Goal: Check status: Check status

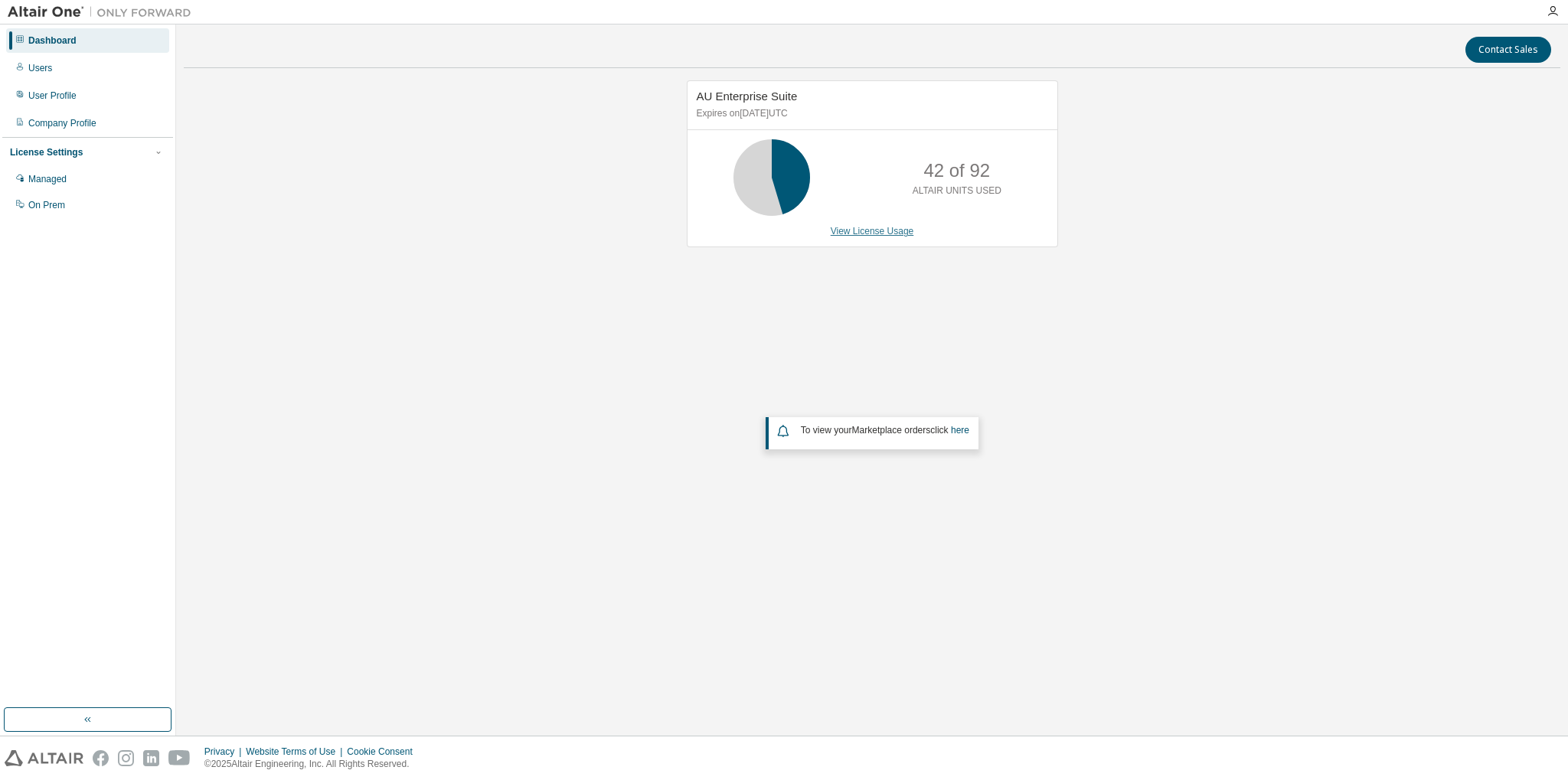
click at [854, 230] on link "View License Usage" at bounding box center [872, 232] width 83 height 11
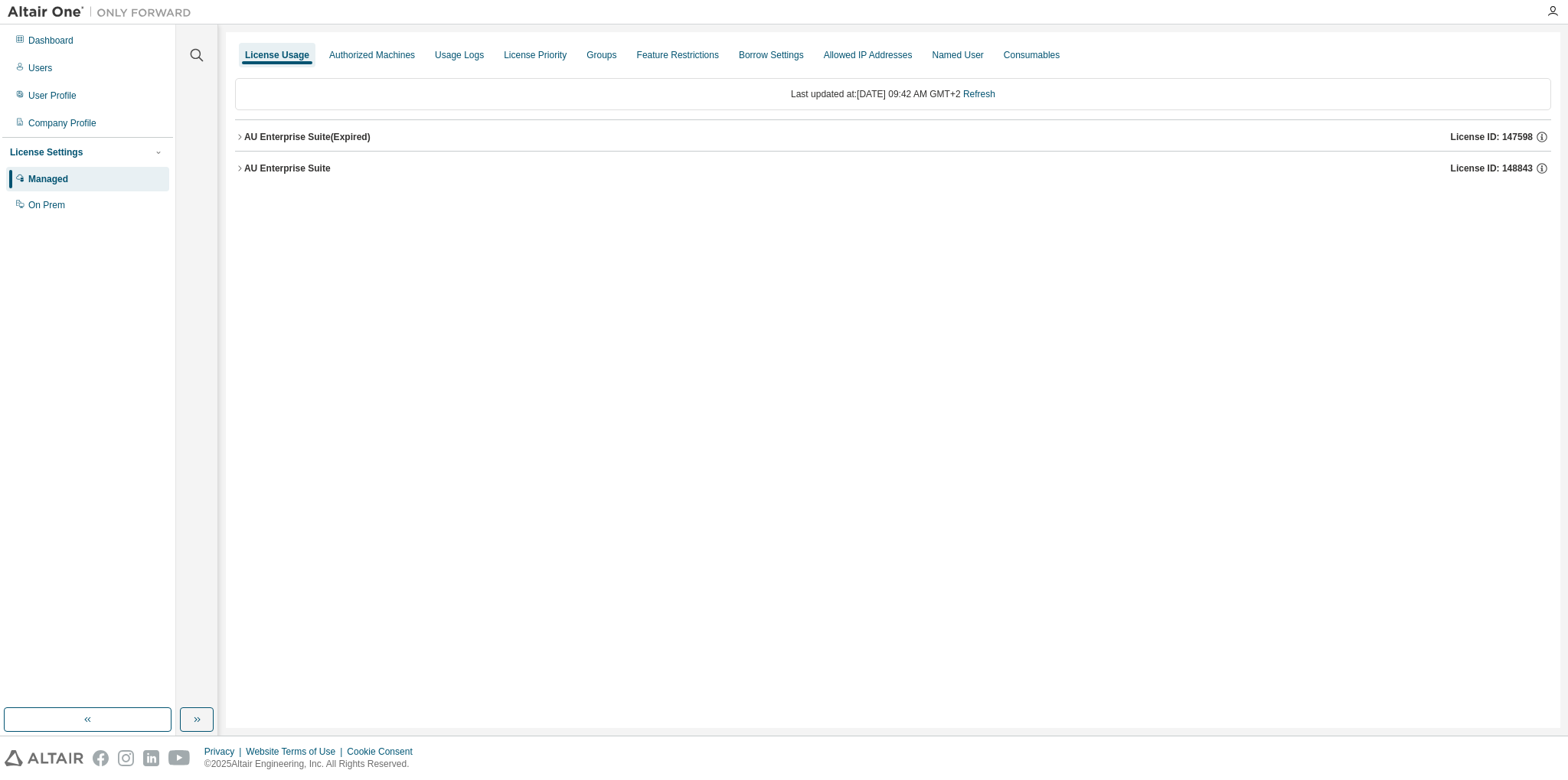
click at [236, 135] on icon "button" at bounding box center [240, 137] width 10 height 10
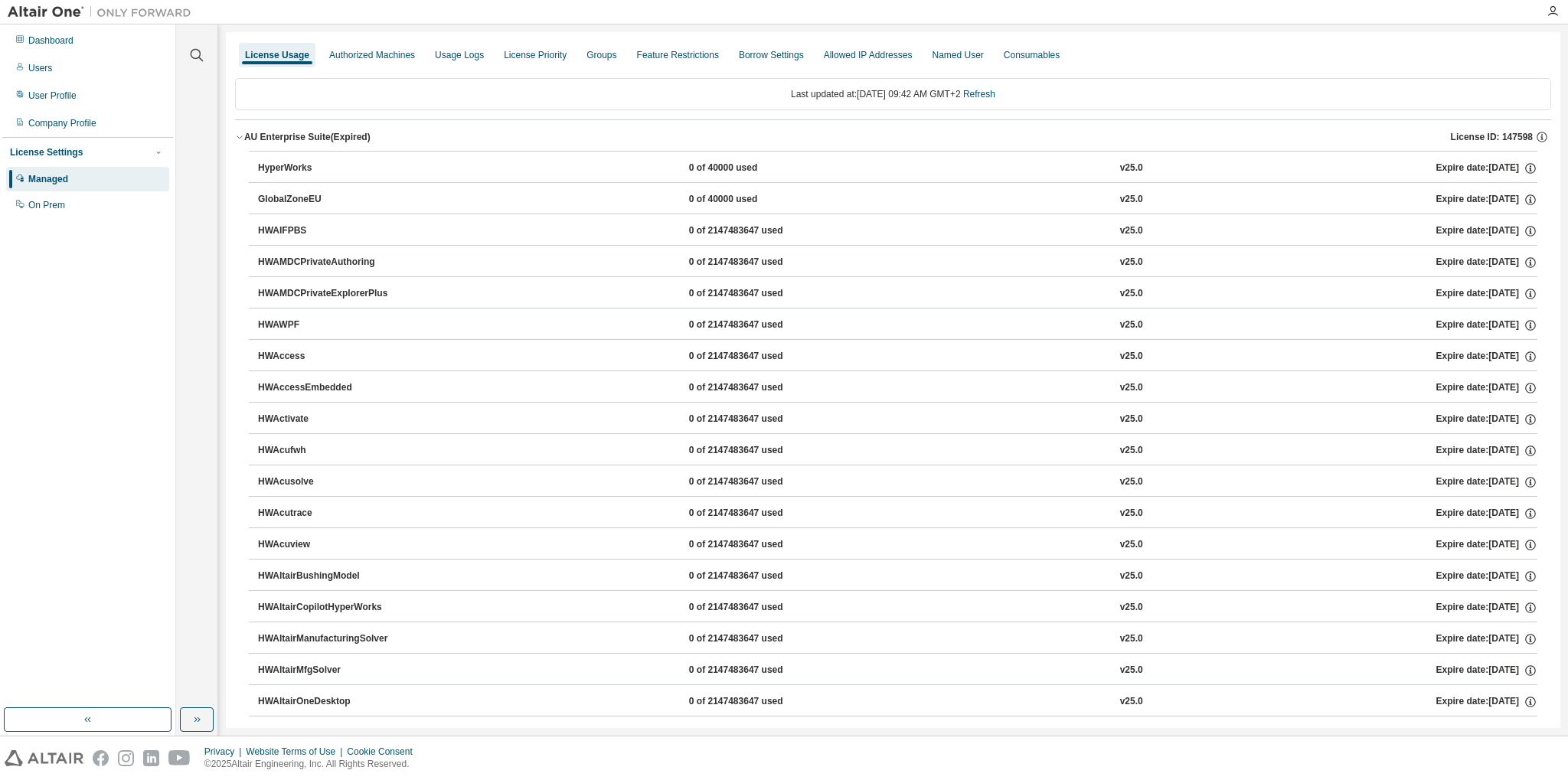
click at [252, 140] on div "AU Enterprise Suite (Expired)" at bounding box center [307, 136] width 126 height 12
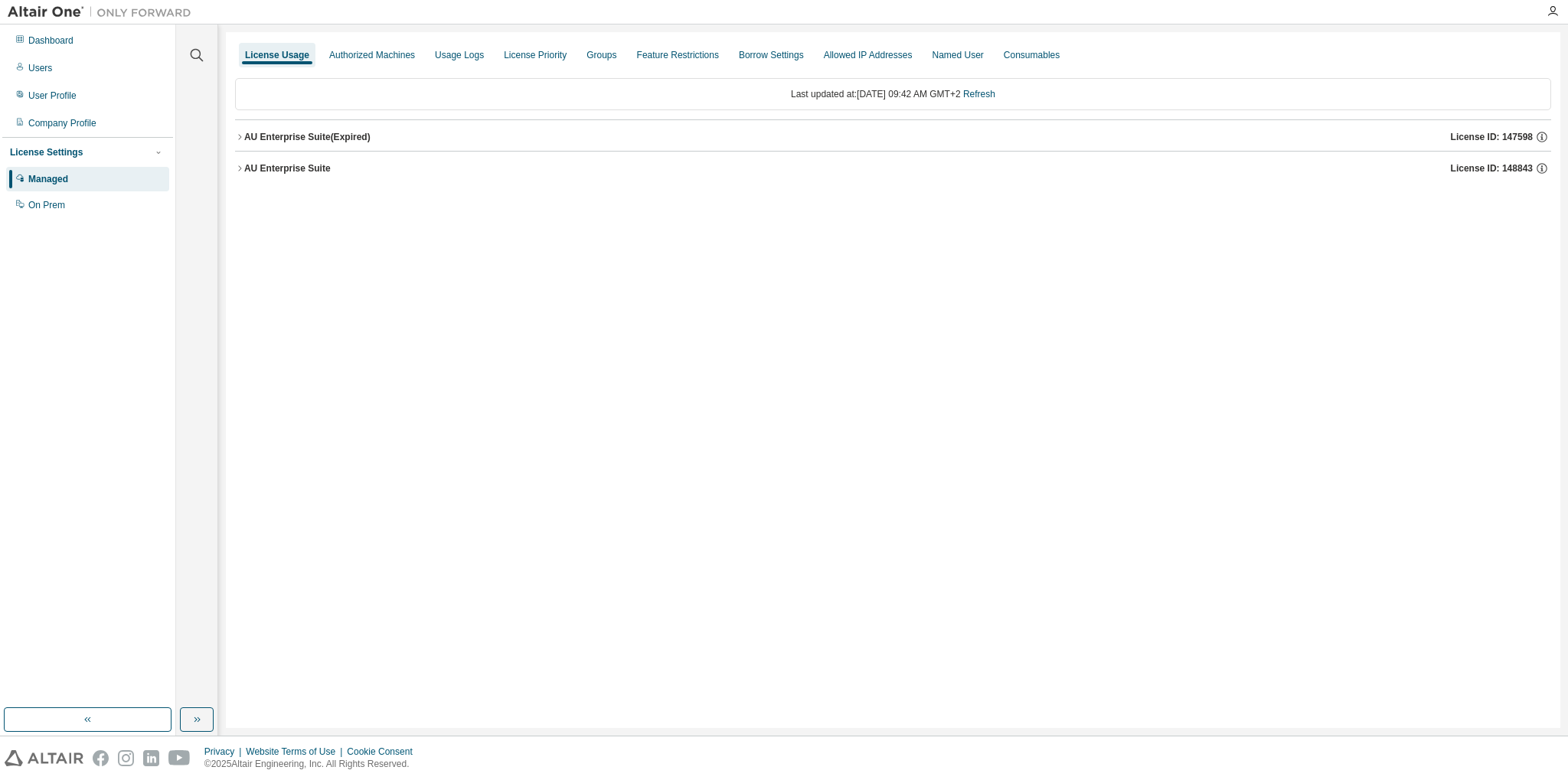
click at [252, 163] on div "AU Enterprise Suite" at bounding box center [287, 168] width 86 height 12
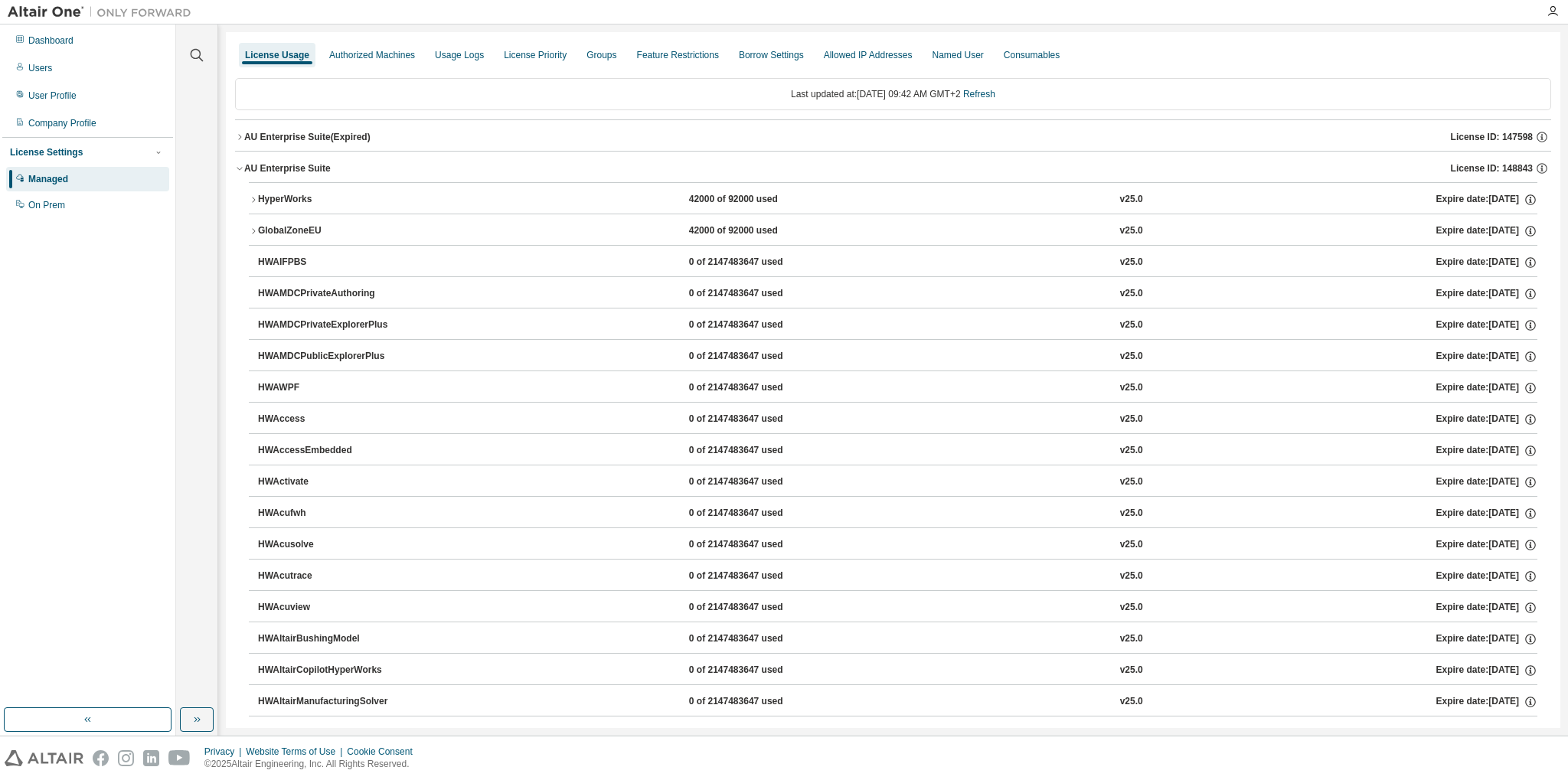
click at [251, 231] on icon "button" at bounding box center [254, 232] width 10 height 10
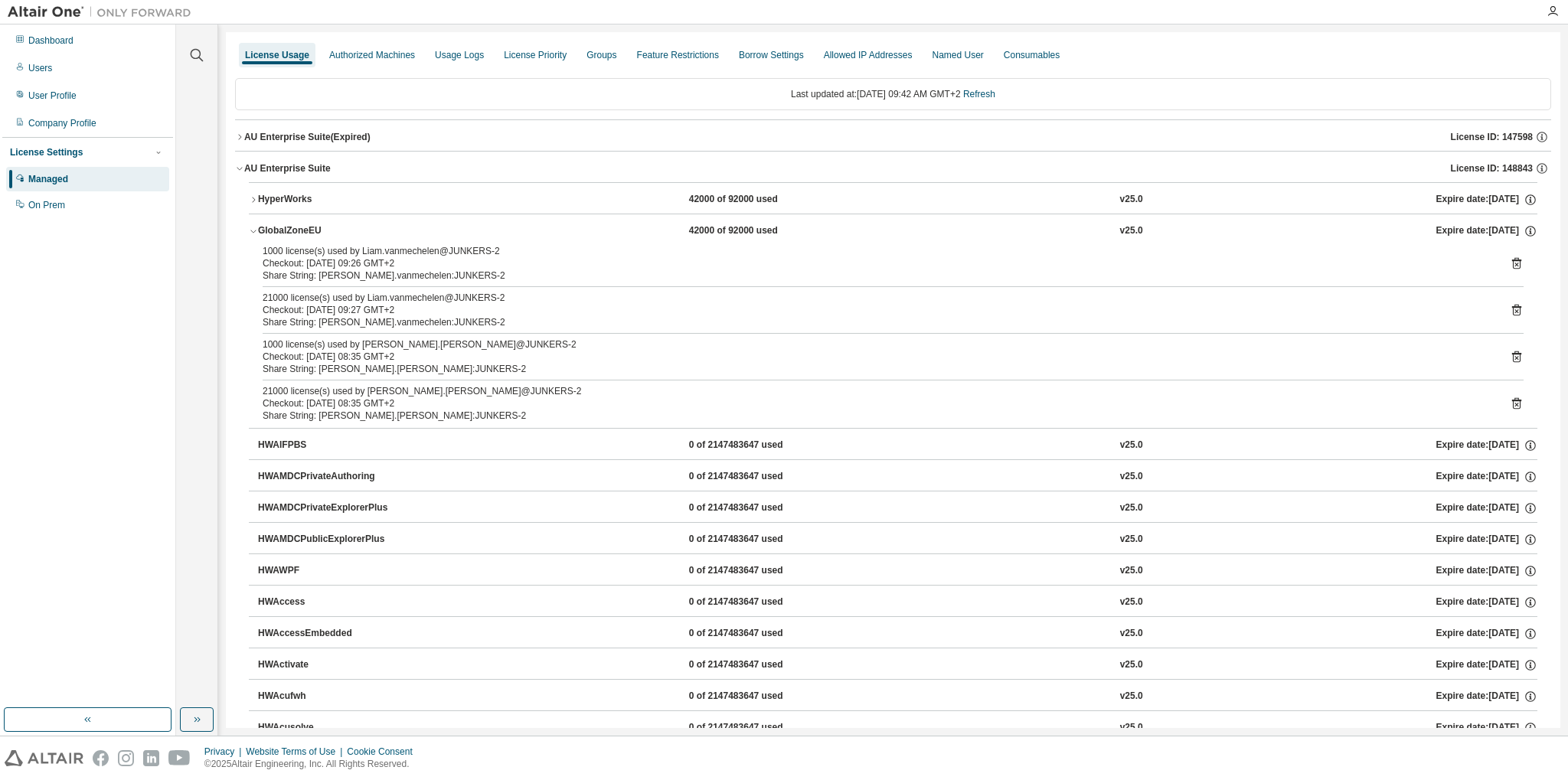
click at [1519, 405] on icon at bounding box center [1516, 403] width 13 height 13
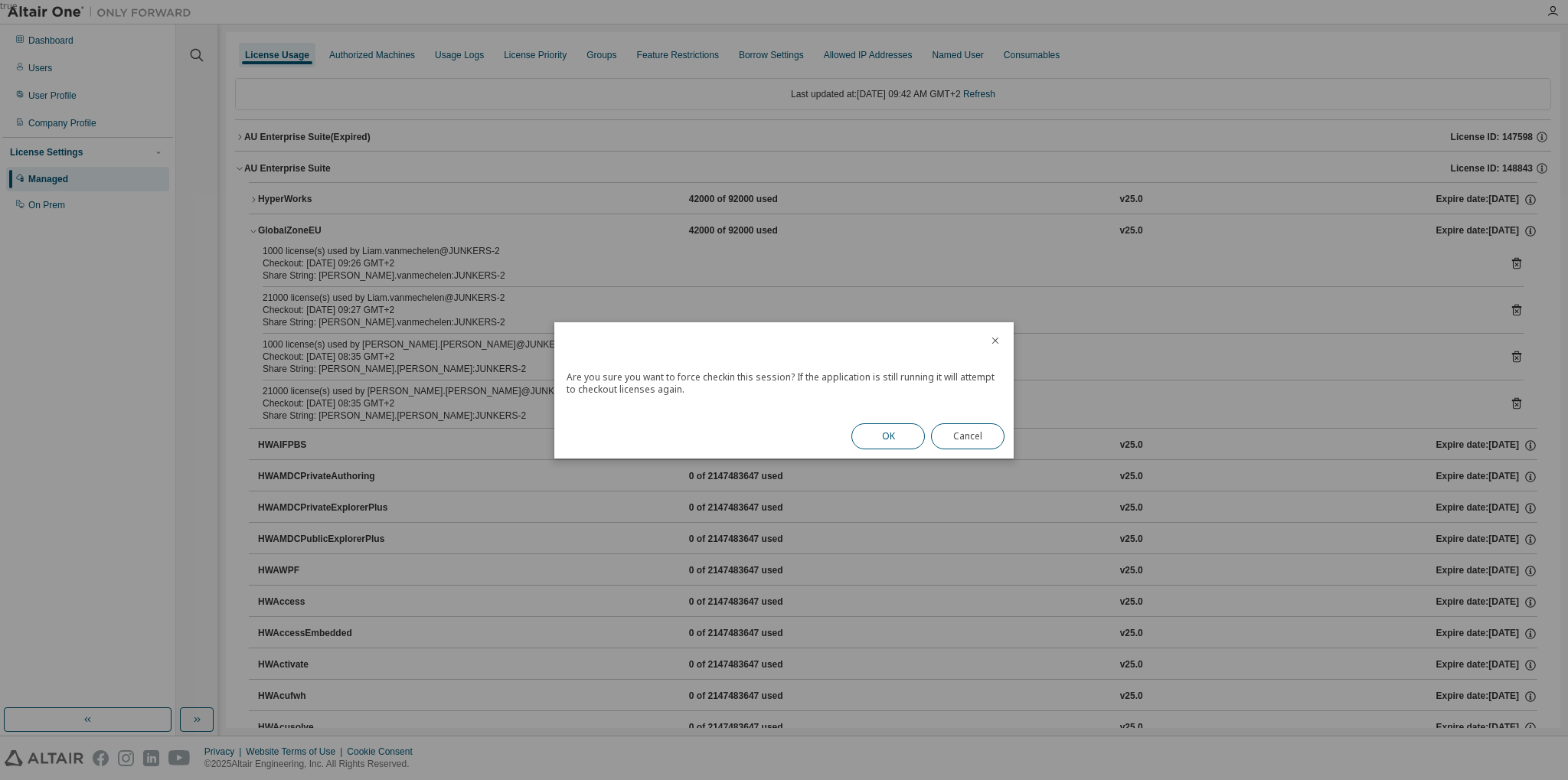
click at [922, 434] on button "OK" at bounding box center [888, 436] width 74 height 26
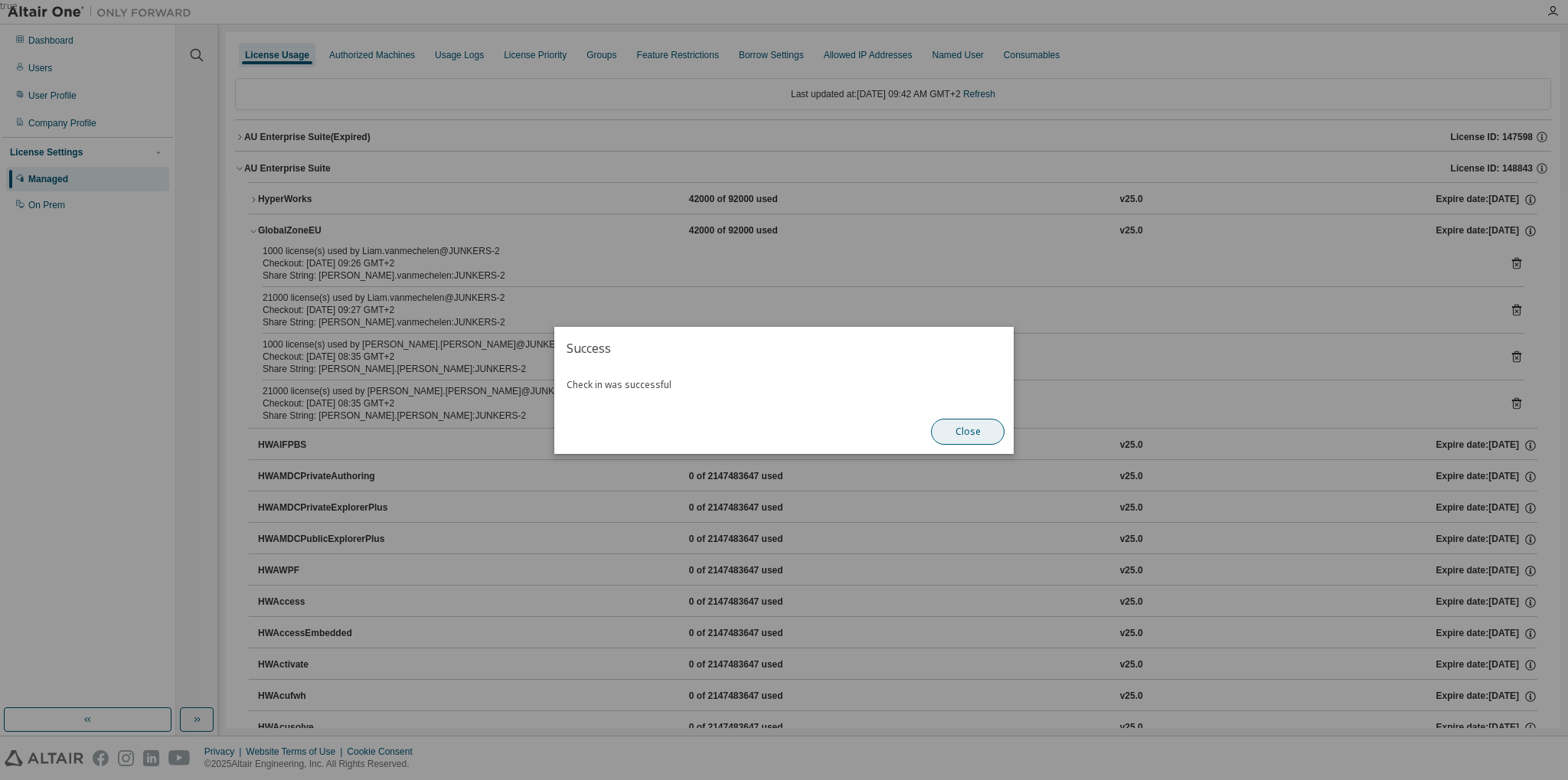
click at [1000, 433] on button "Close" at bounding box center [967, 432] width 74 height 26
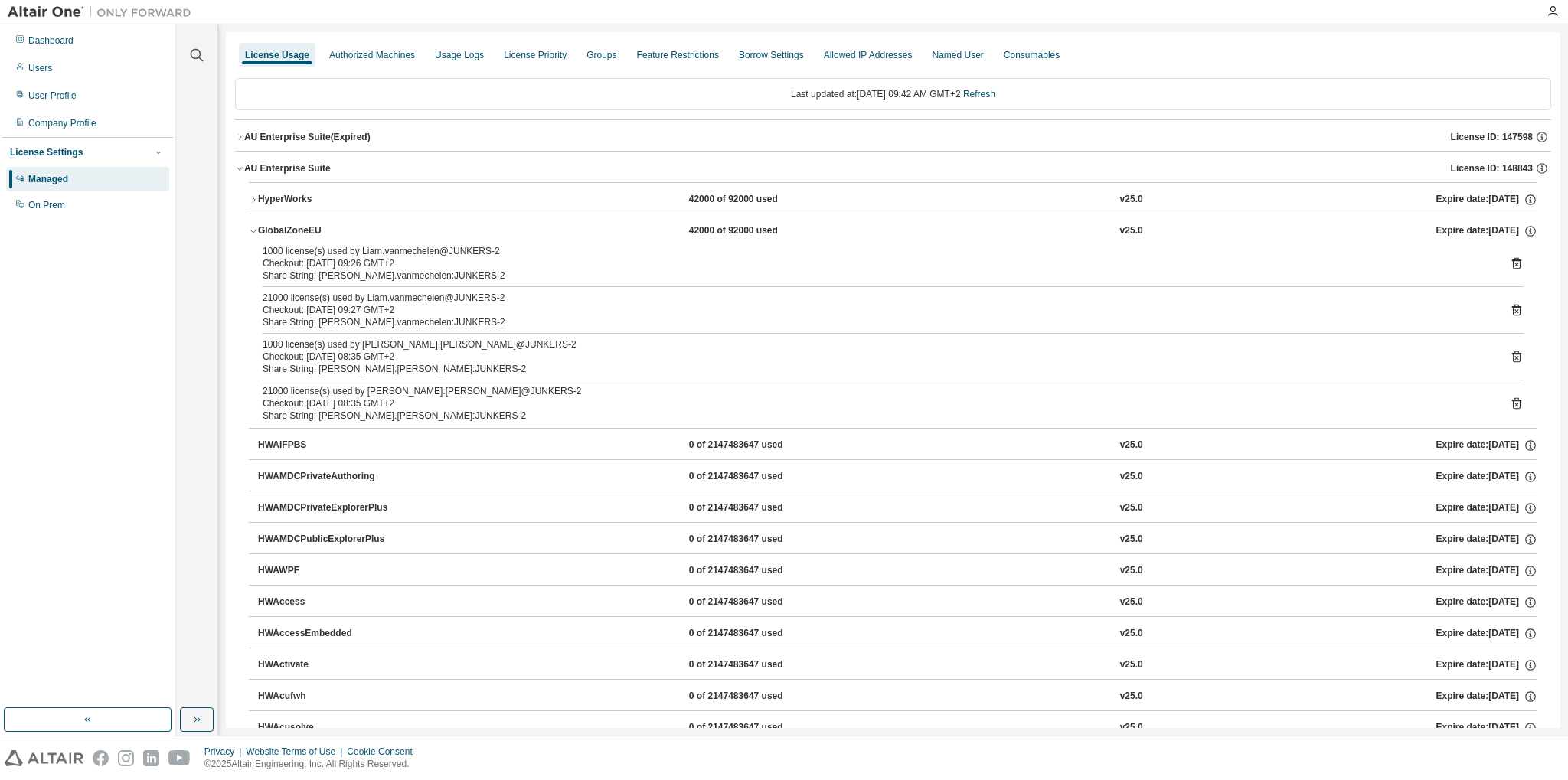
click at [1512, 356] on icon at bounding box center [1516, 356] width 13 height 13
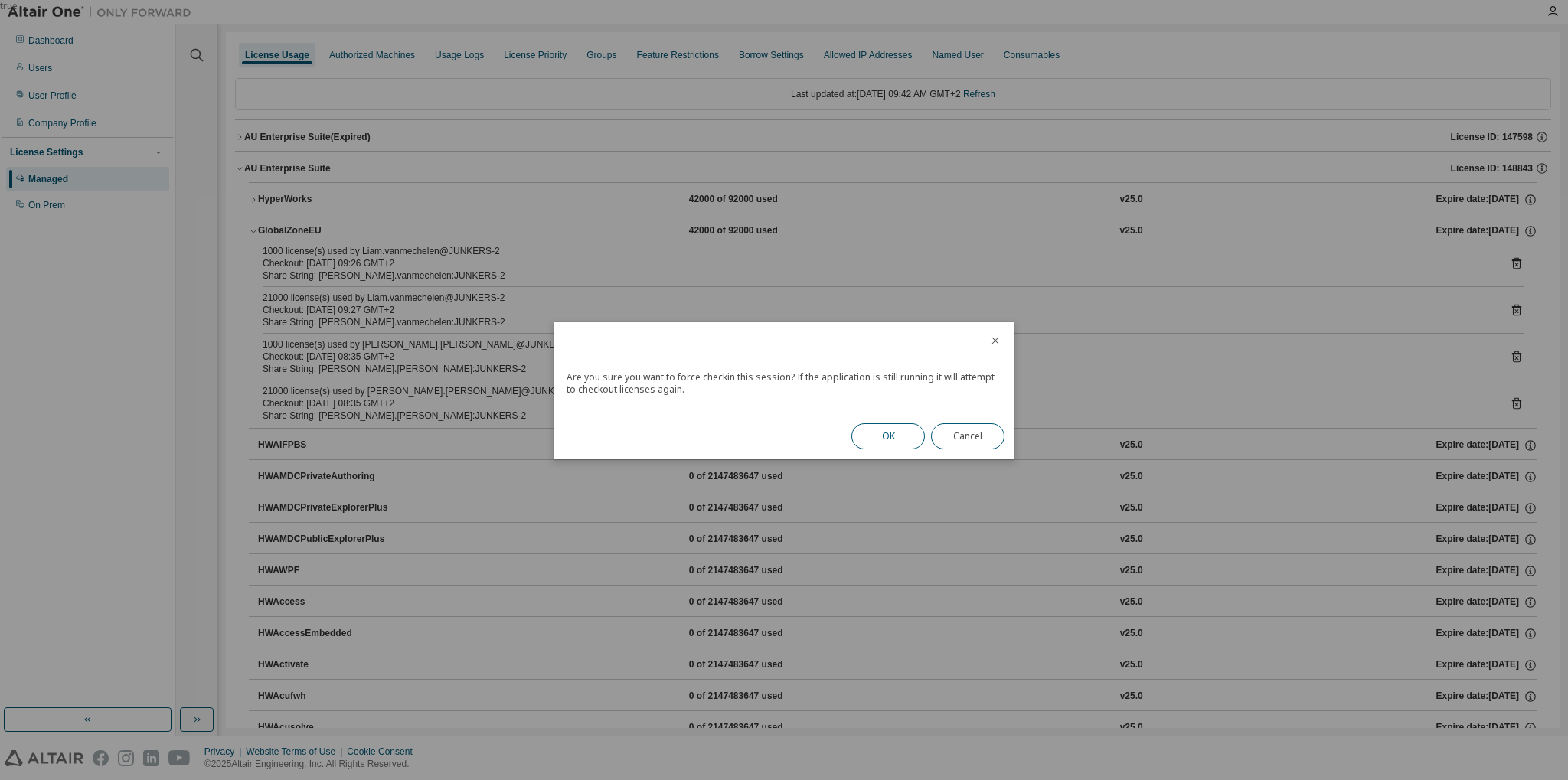
click at [875, 436] on button "OK" at bounding box center [888, 436] width 74 height 26
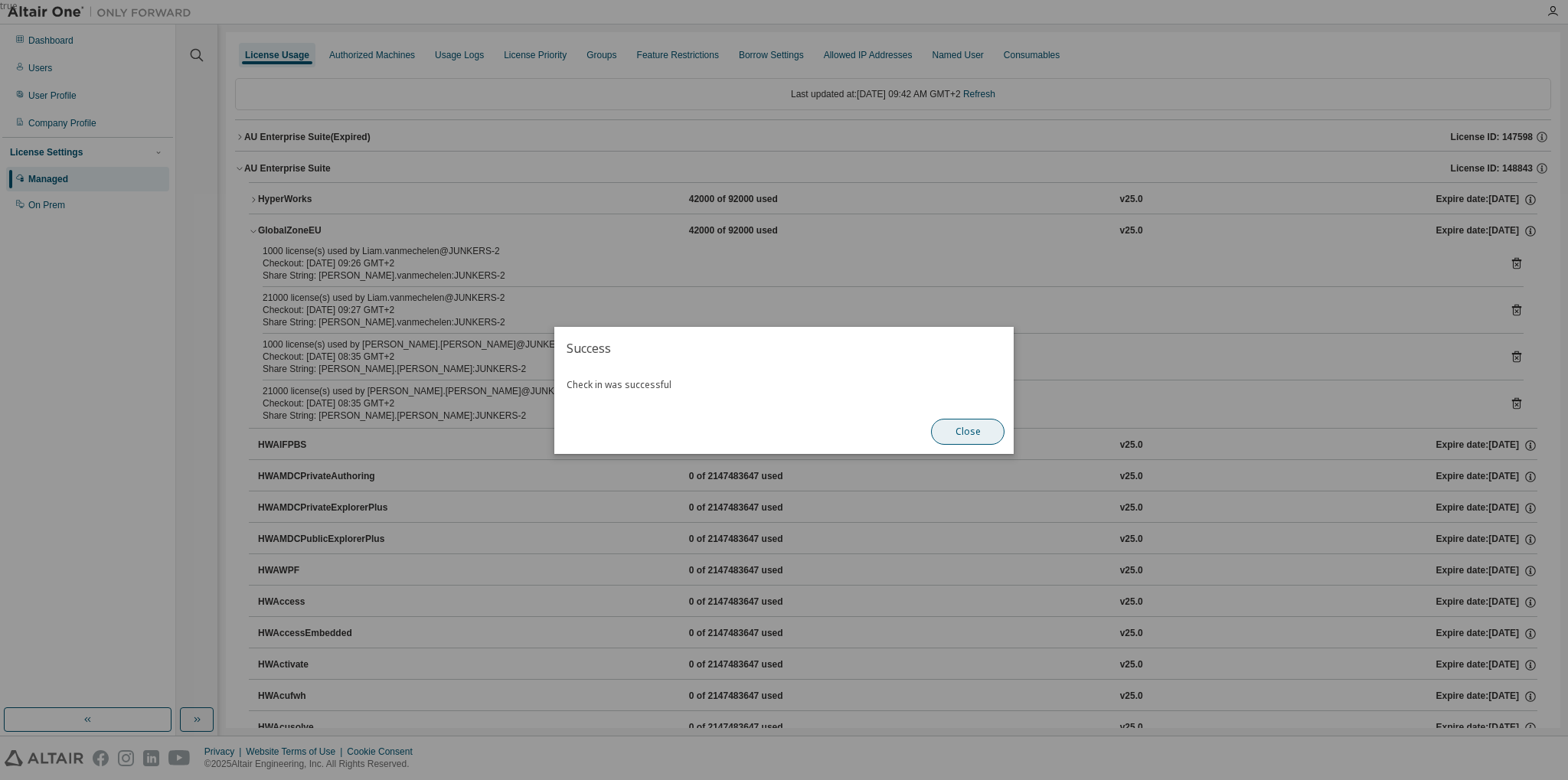
click at [948, 425] on button "Close" at bounding box center [967, 432] width 74 height 26
